Goal: Communication & Community: Answer question/provide support

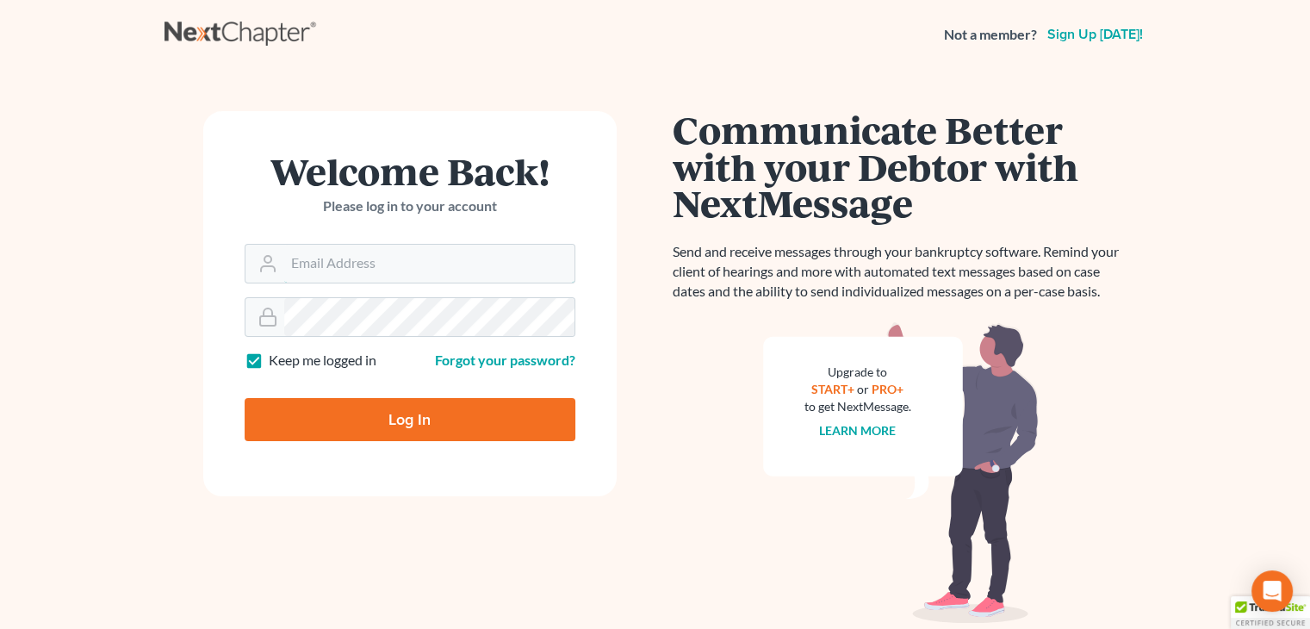
type input "[PERSON_NAME][EMAIL_ADDRESS][DOMAIN_NAME]"
click at [348, 407] on input "Log In" at bounding box center [410, 419] width 331 height 43
type input "Thinking..."
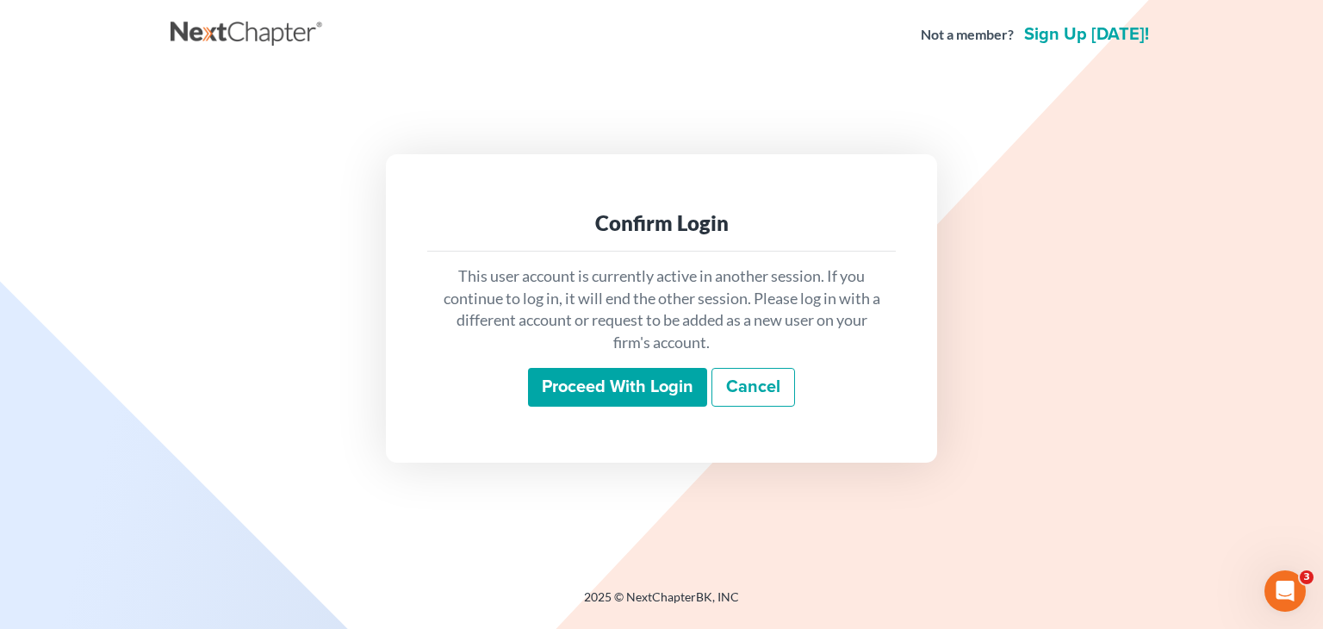
click at [596, 376] on input "Proceed with login" at bounding box center [617, 388] width 179 height 40
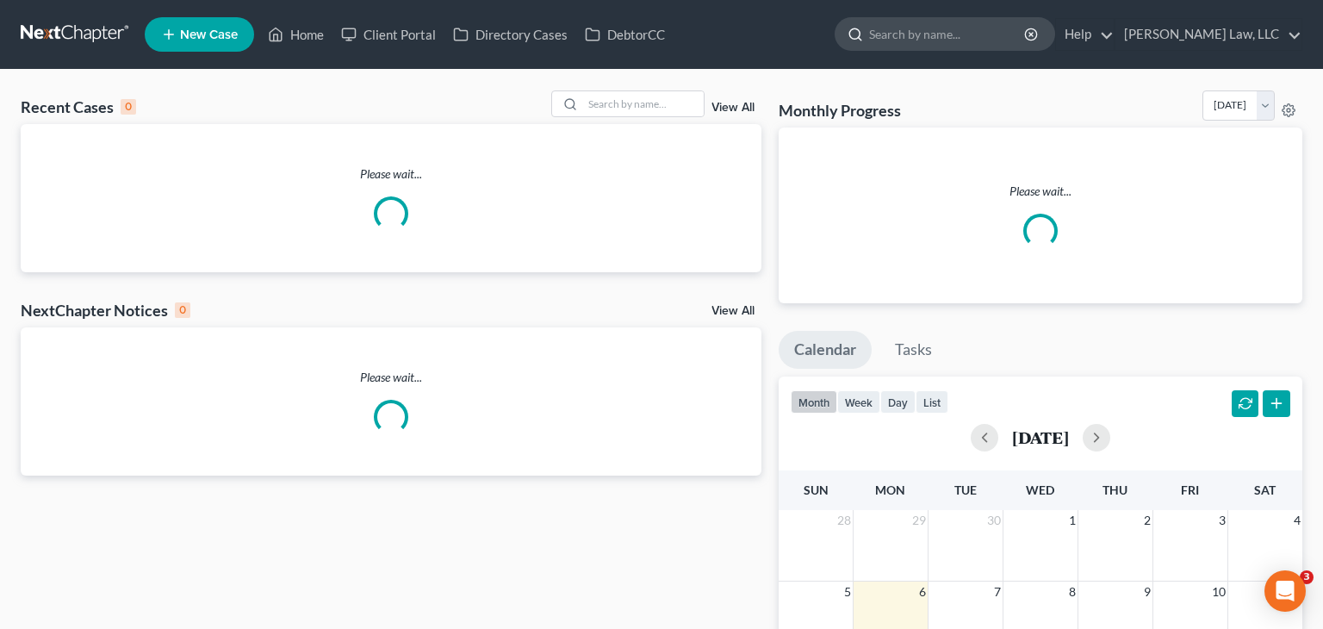
click at [951, 40] on input "search" at bounding box center [948, 34] width 158 height 32
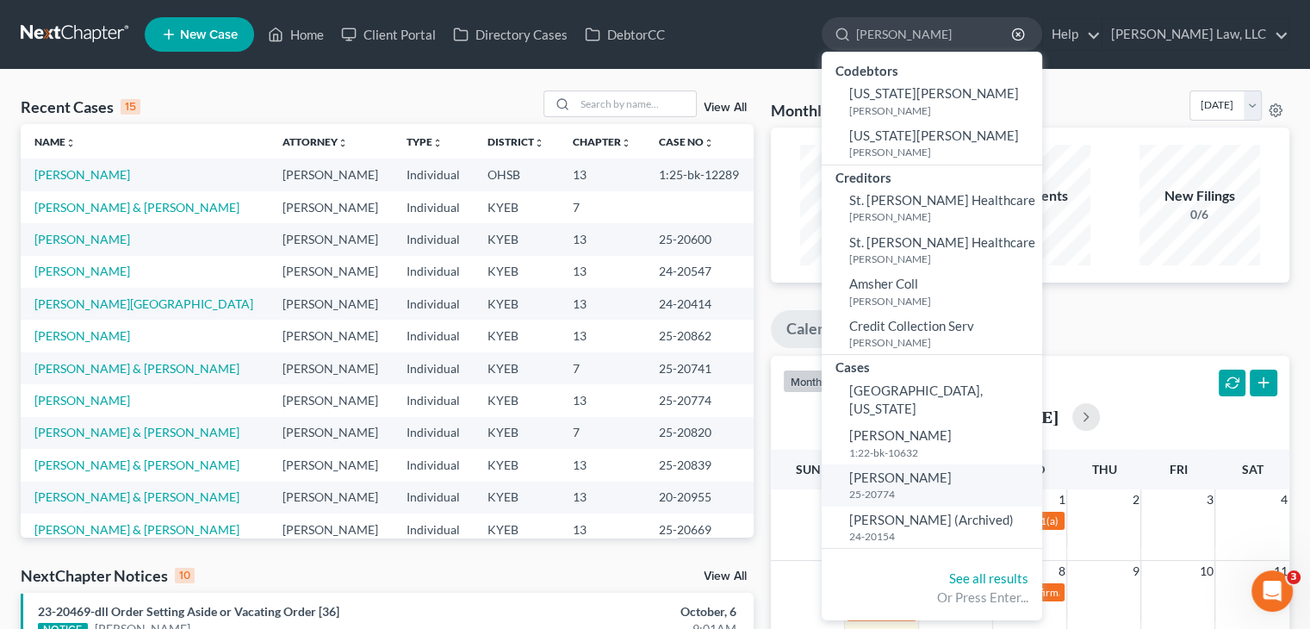
type input "[PERSON_NAME]"
click at [918, 484] on link "[PERSON_NAME] 25-20774" at bounding box center [932, 485] width 220 height 42
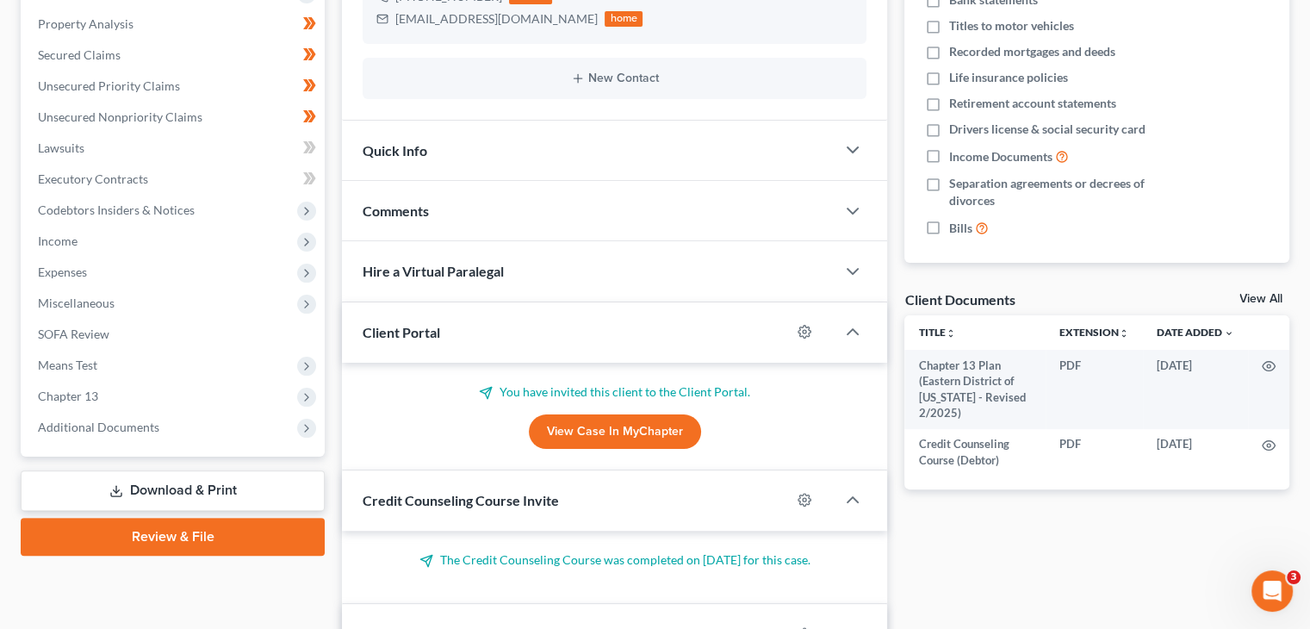
scroll to position [365, 0]
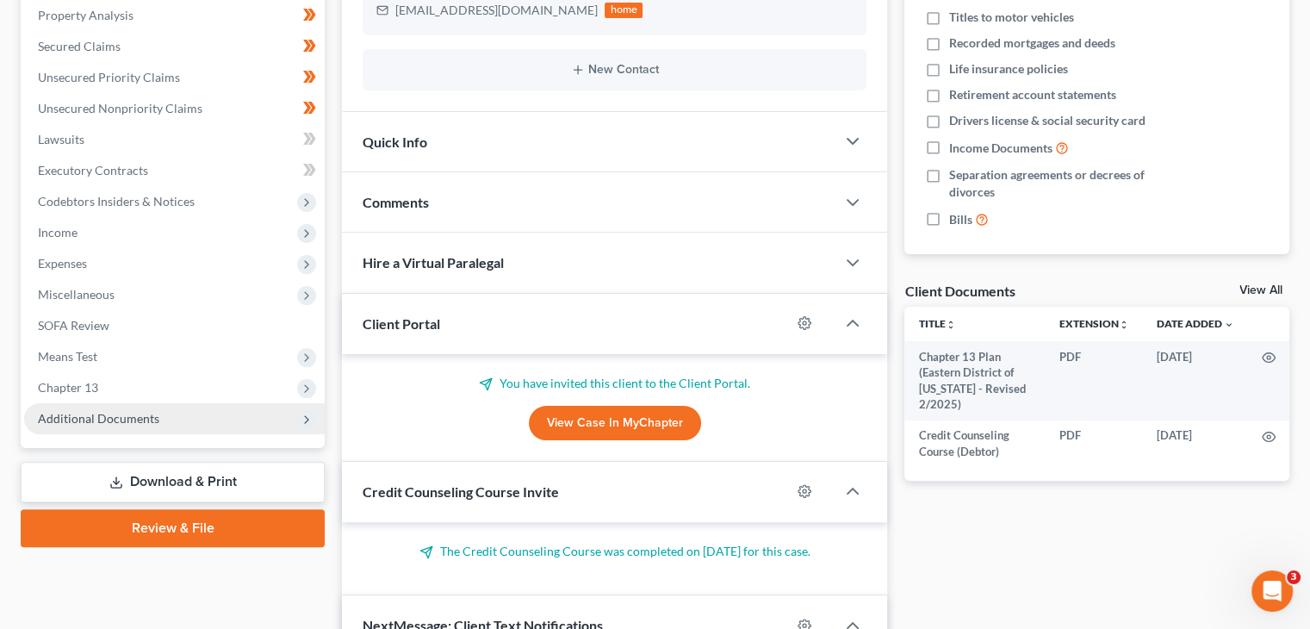
click at [154, 424] on span "Additional Documents" at bounding box center [98, 418] width 121 height 15
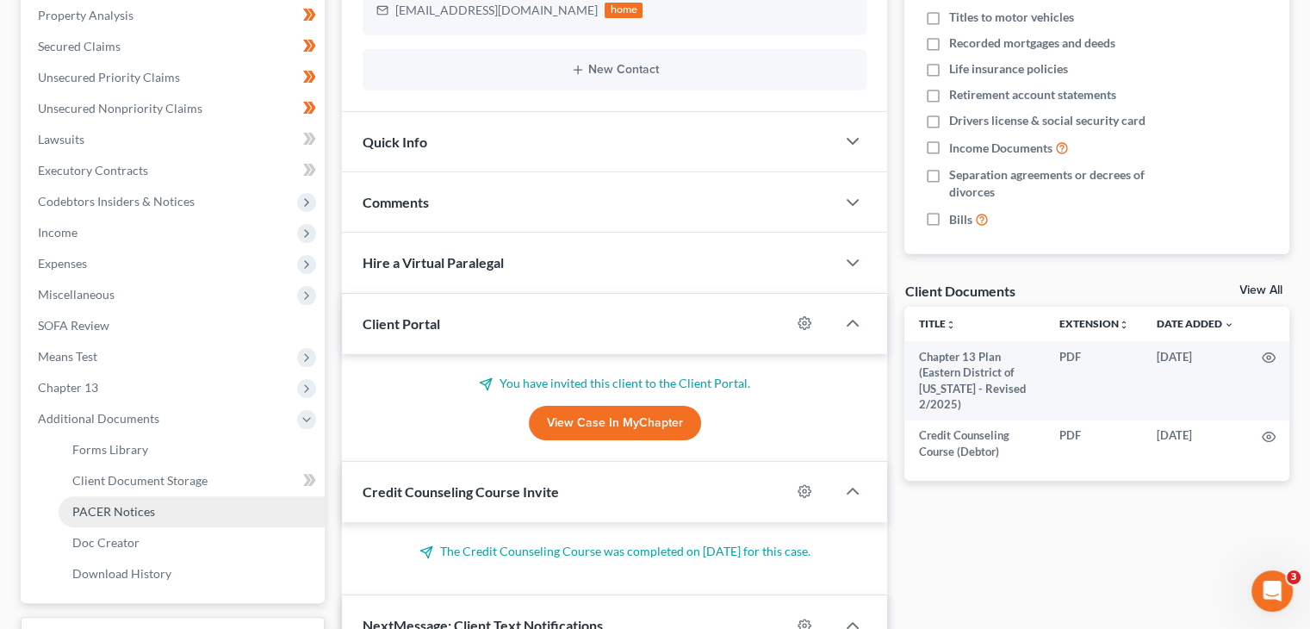
click at [111, 512] on span "PACER Notices" at bounding box center [113, 511] width 83 height 15
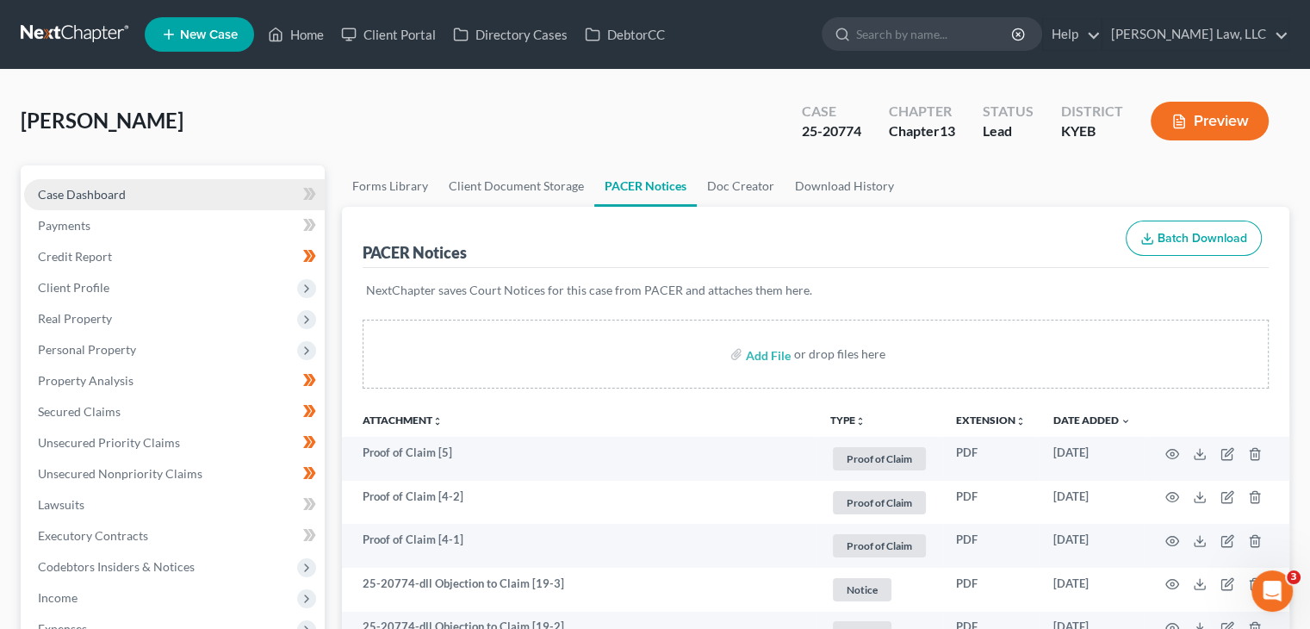
click at [143, 183] on link "Case Dashboard" at bounding box center [174, 194] width 301 height 31
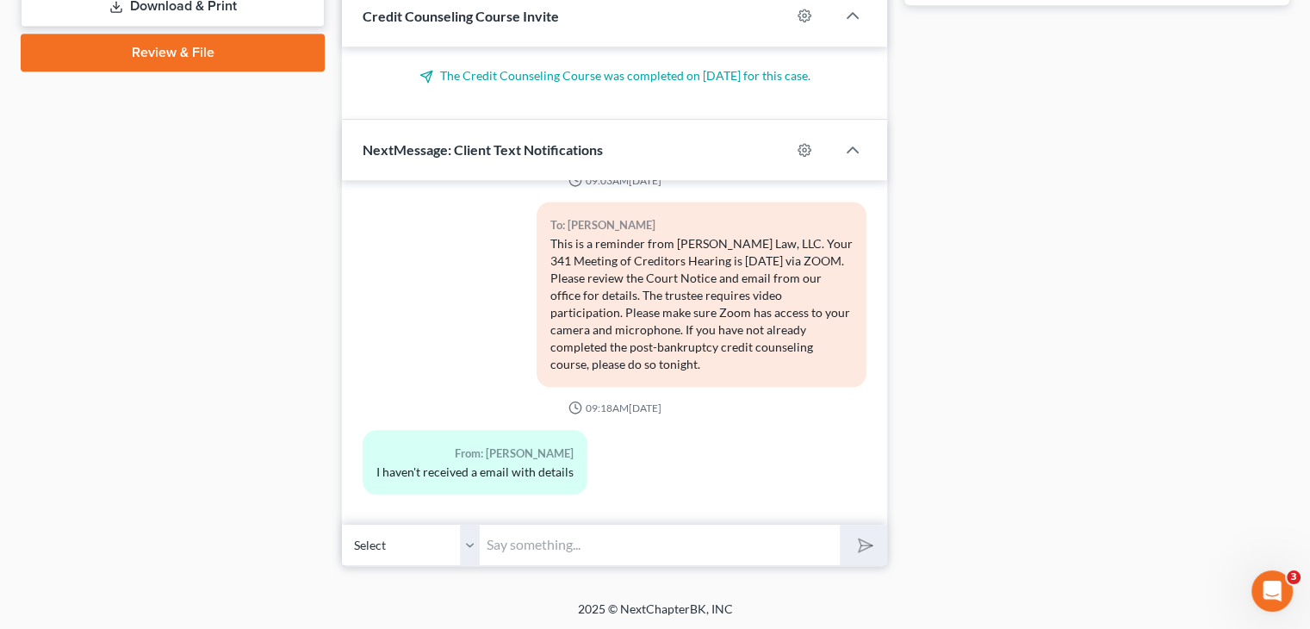
scroll to position [1937, 0]
click at [593, 550] on input "text" at bounding box center [660, 545] width 360 height 42
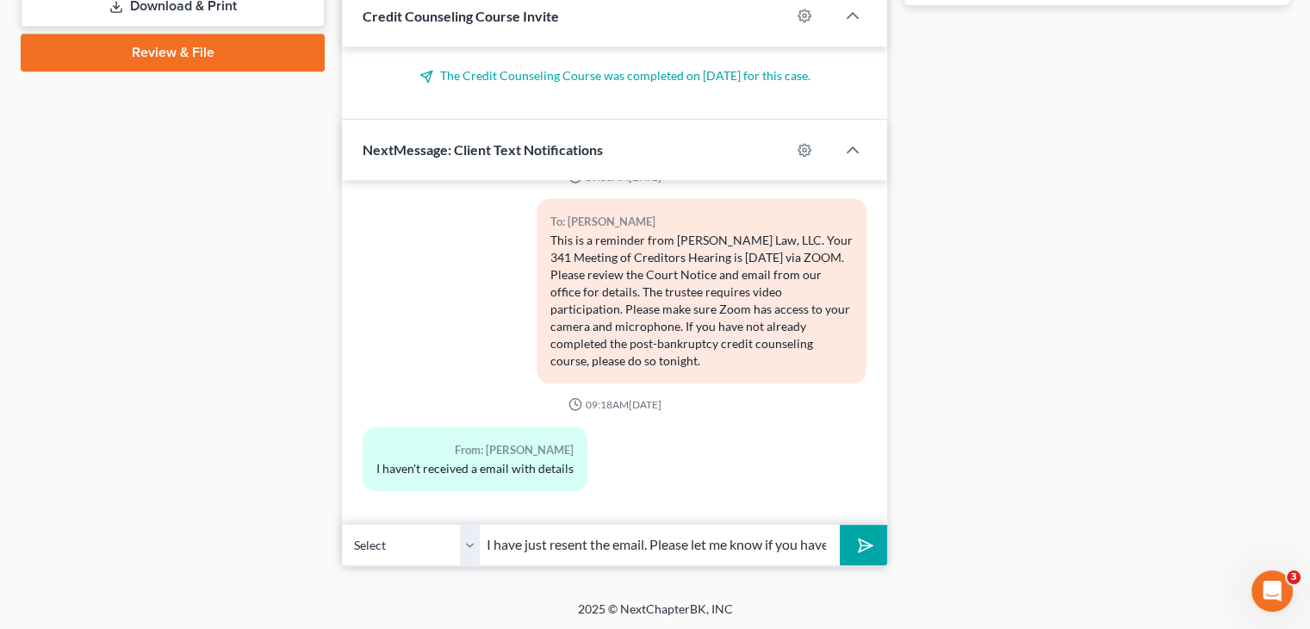
scroll to position [0, 122]
type input "[PERSON_NAME], I have just resent the email. Please let me know if you have not…"
click at [840, 525] on button "submit" at bounding box center [863, 545] width 47 height 40
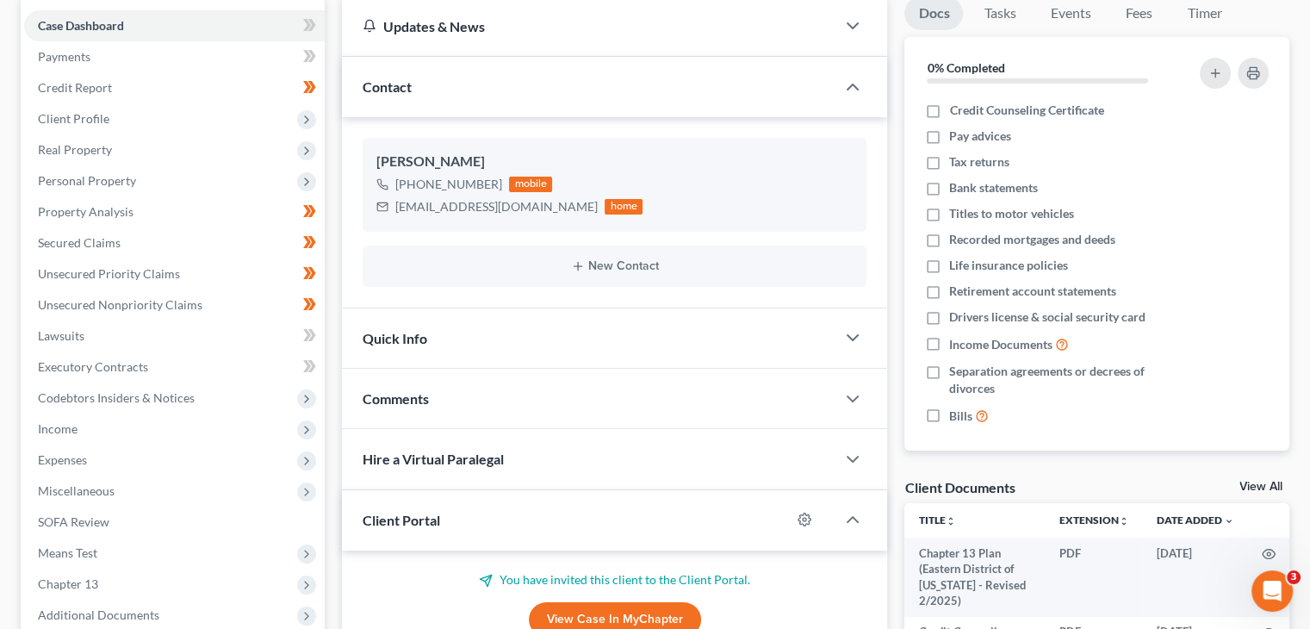
scroll to position [0, 0]
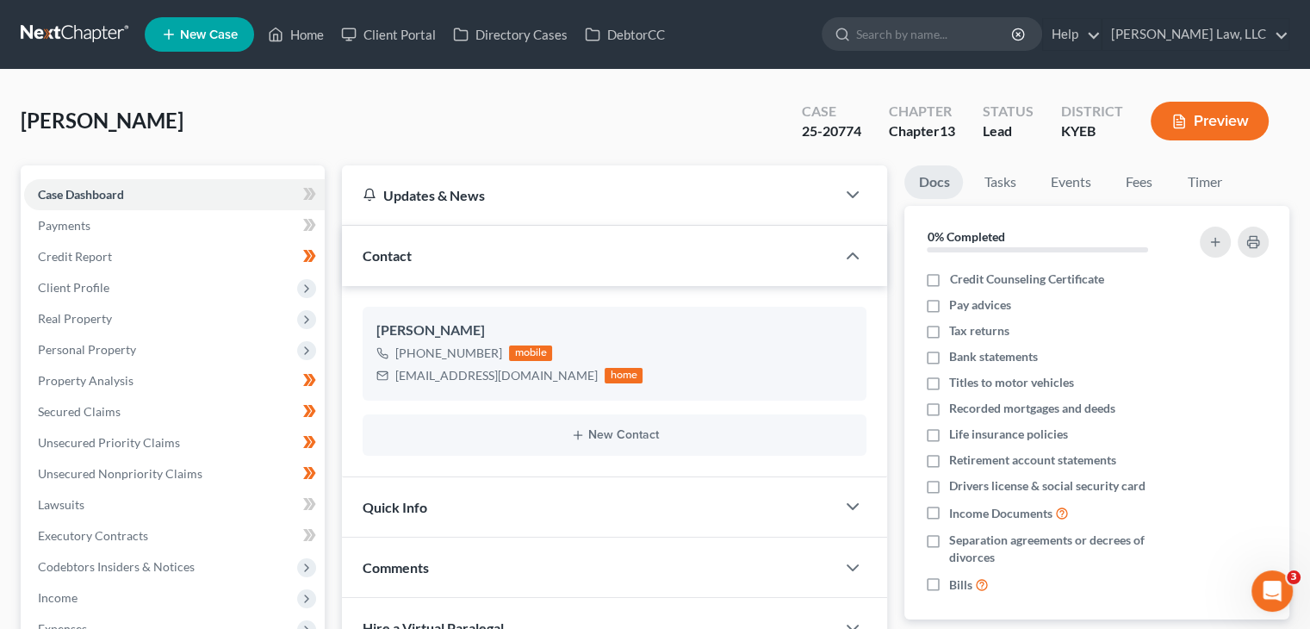
click at [86, 55] on nav "Home New Case Client Portal Directory Cases DebtorCC [PERSON_NAME] Law, LLC [PE…" at bounding box center [655, 34] width 1310 height 69
click at [86, 37] on link at bounding box center [76, 34] width 110 height 31
